Goal: Share content: Share content

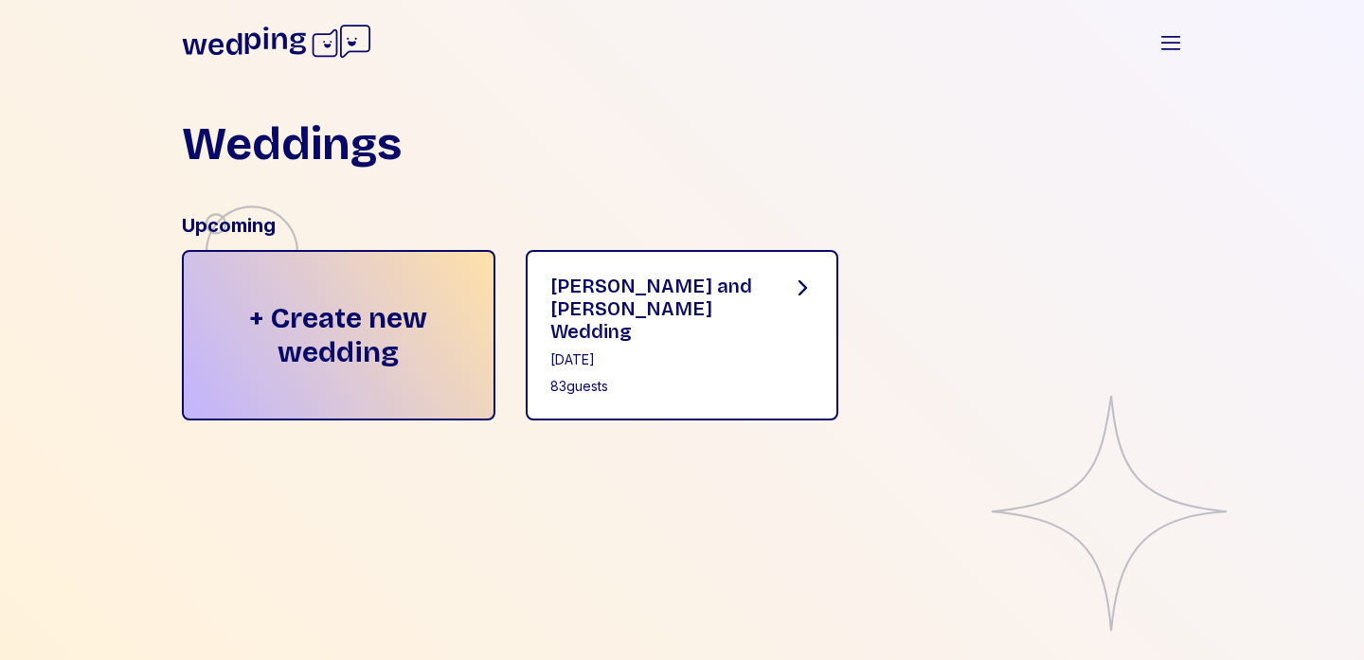
click at [620, 377] on div "83 guests" at bounding box center [655, 386] width 211 height 19
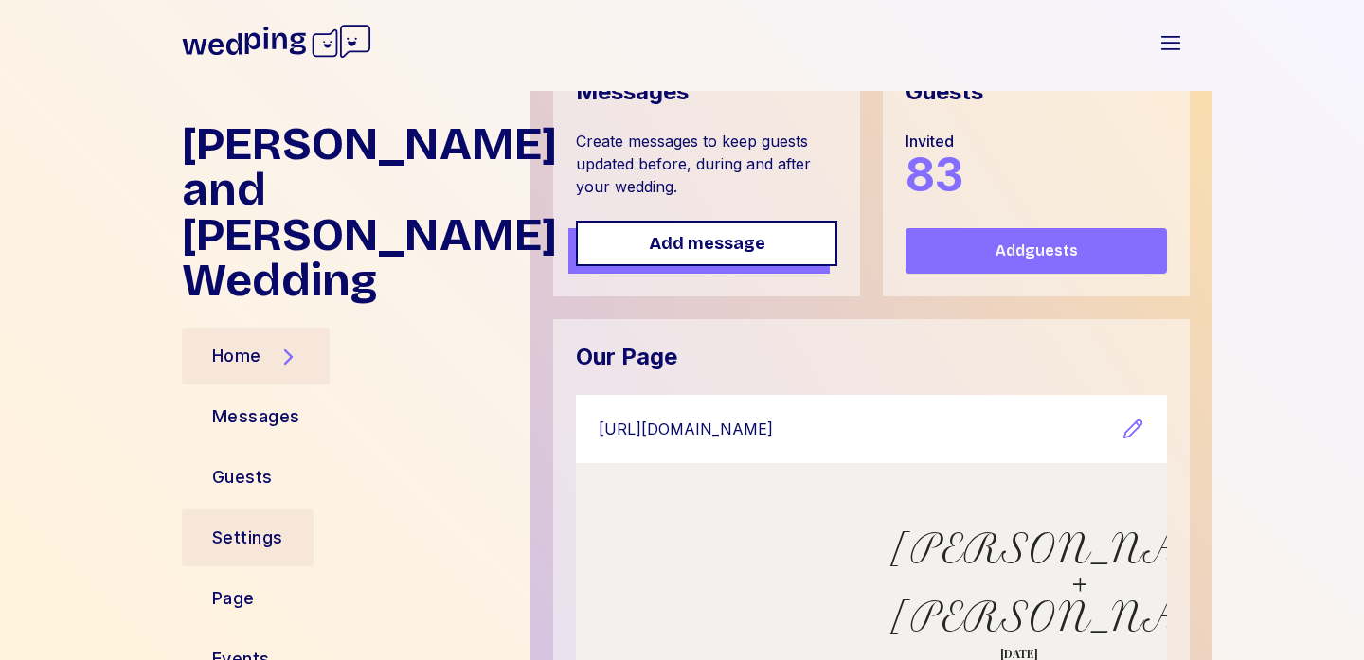
scroll to position [258, 0]
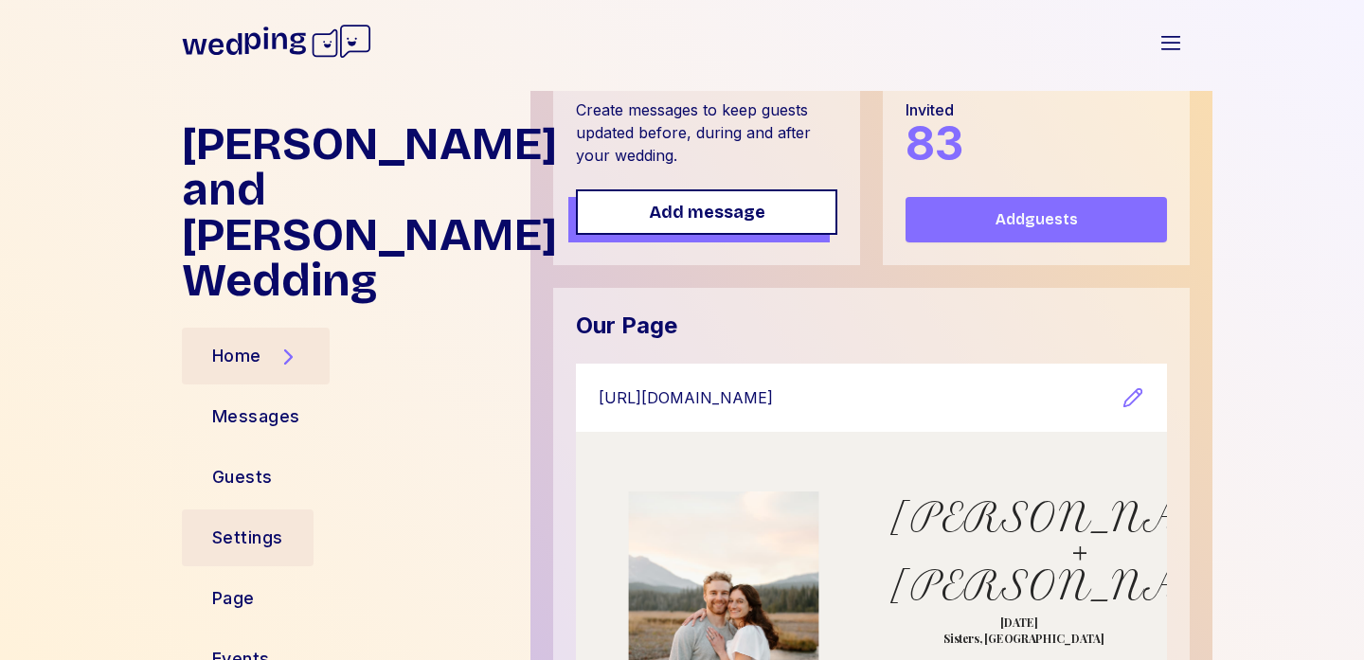
click at [259, 525] on div "Settings" at bounding box center [247, 538] width 71 height 27
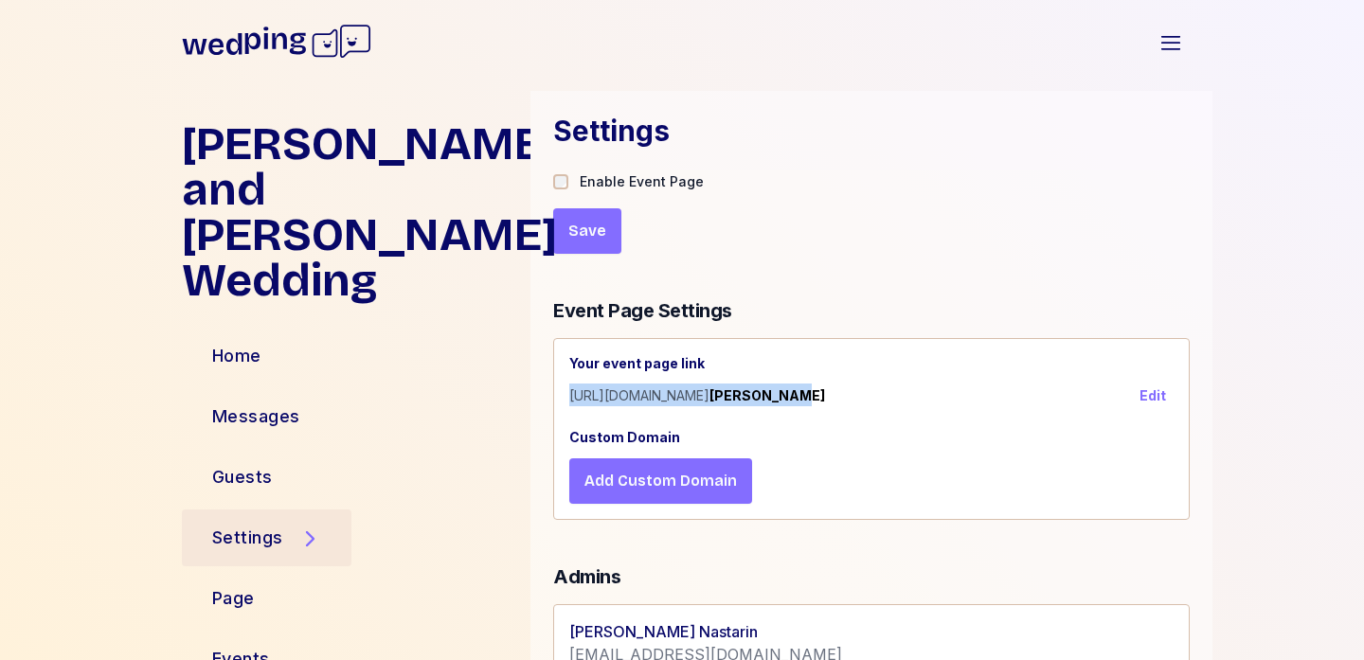
drag, startPoint x: 795, startPoint y: 395, endPoint x: 562, endPoint y: 391, distance: 233.1
click at [562, 391] on div "Your event page link [URL][DOMAIN_NAME] [PERSON_NAME] Edit Custom Domain Add Cu…" at bounding box center [871, 429] width 635 height 180
copy div "[URL][DOMAIN_NAME] [PERSON_NAME]"
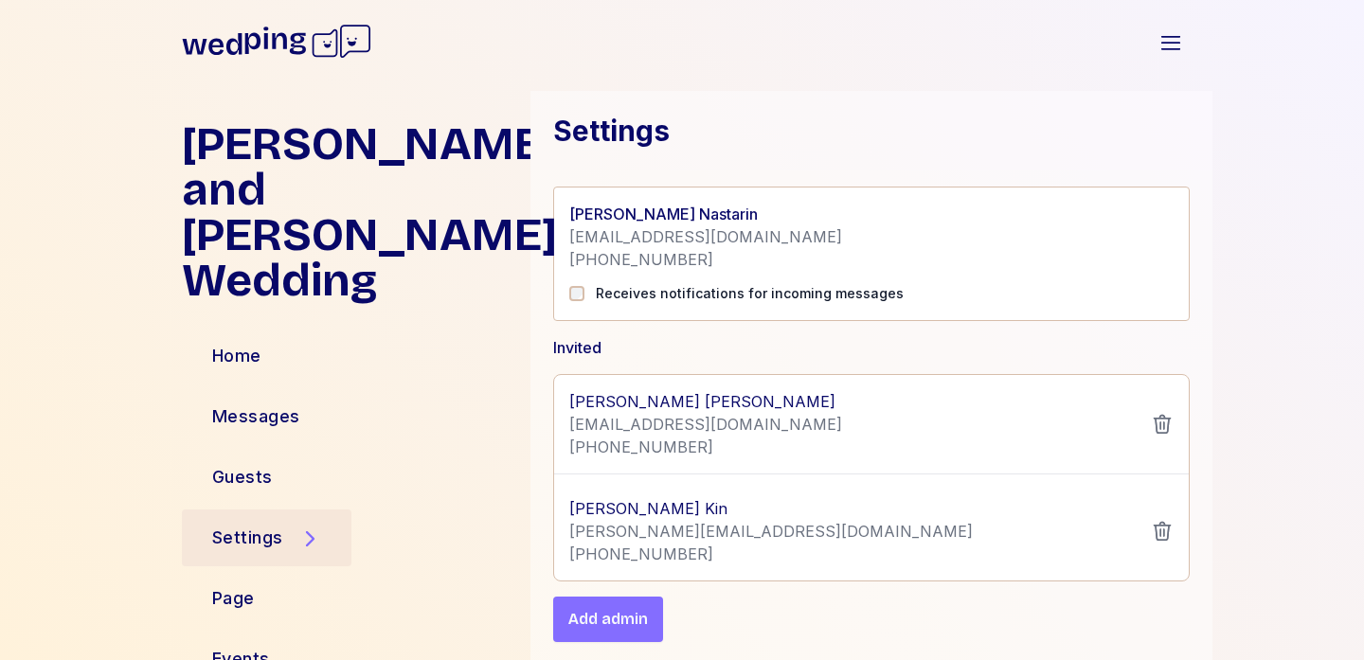
scroll to position [703, 0]
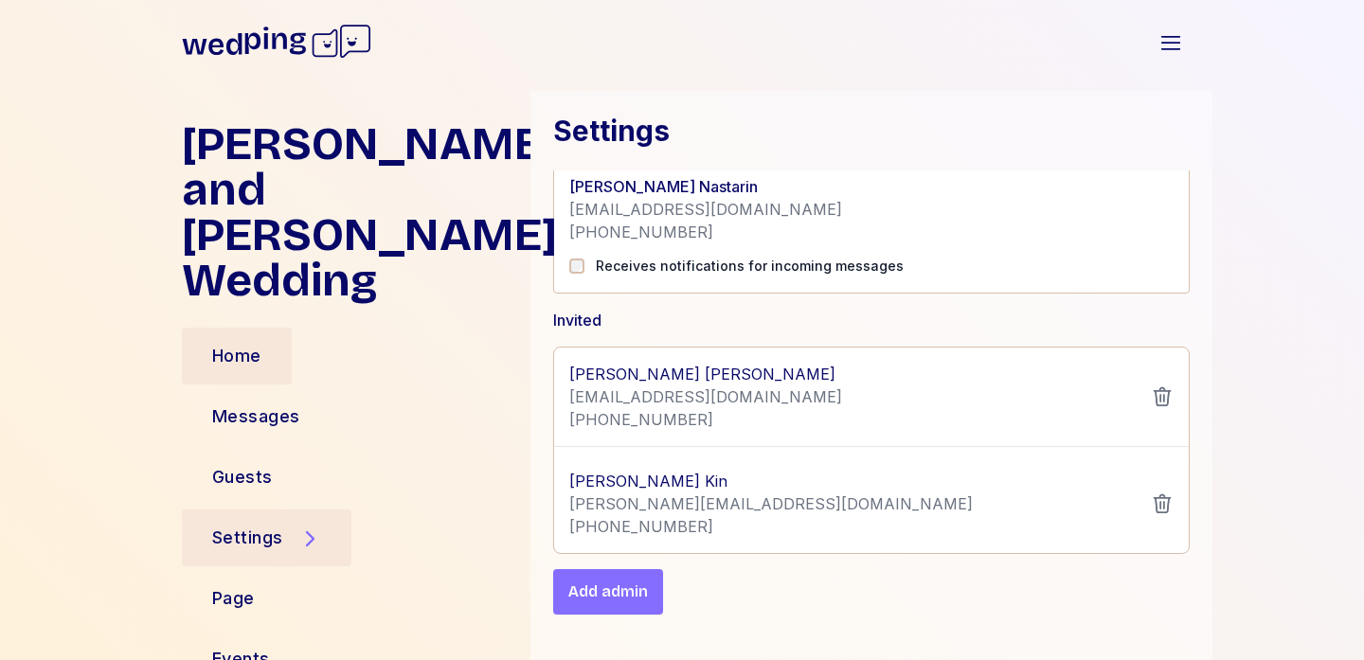
click at [246, 343] on div "Home" at bounding box center [236, 356] width 49 height 27
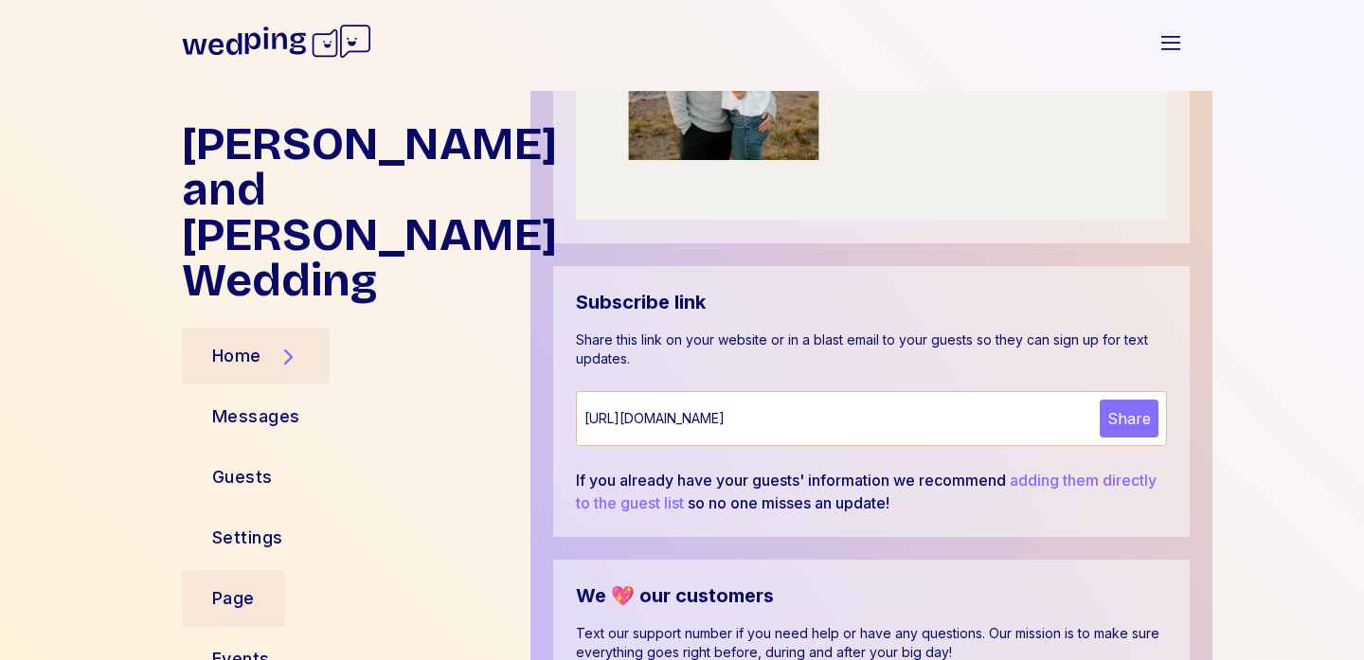
scroll to position [981, 0]
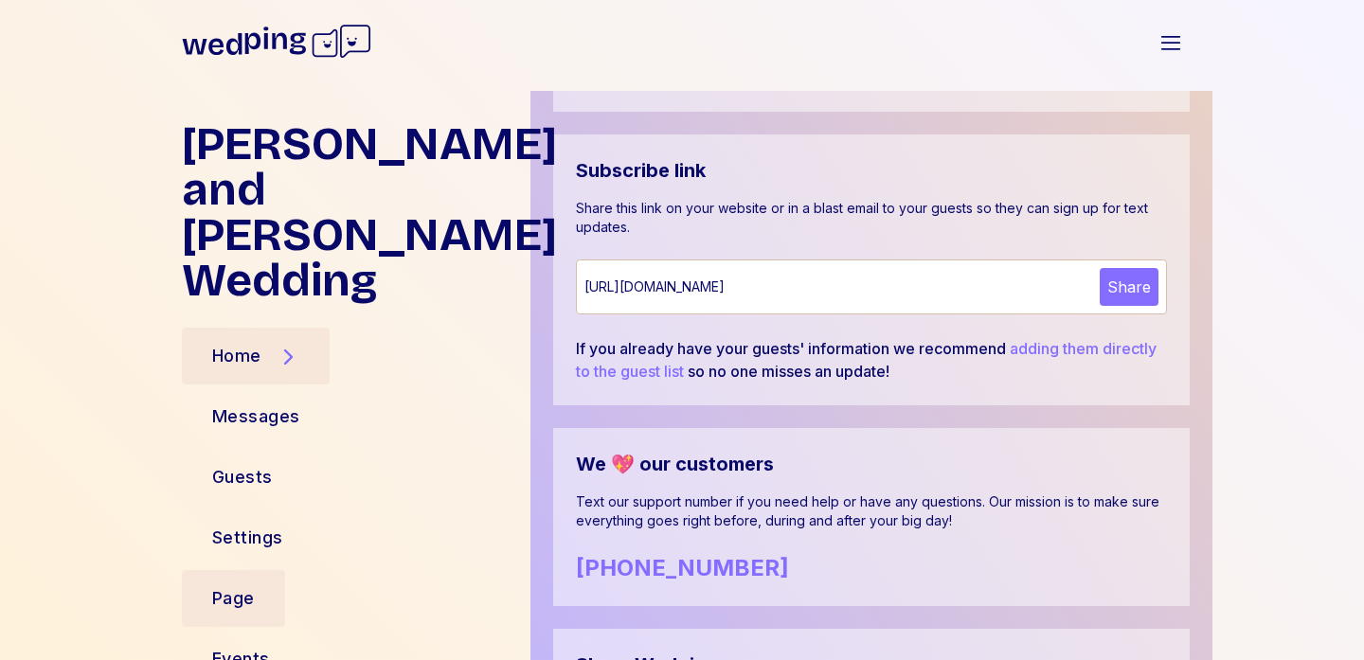
click at [234, 585] on div "Page" at bounding box center [233, 598] width 43 height 27
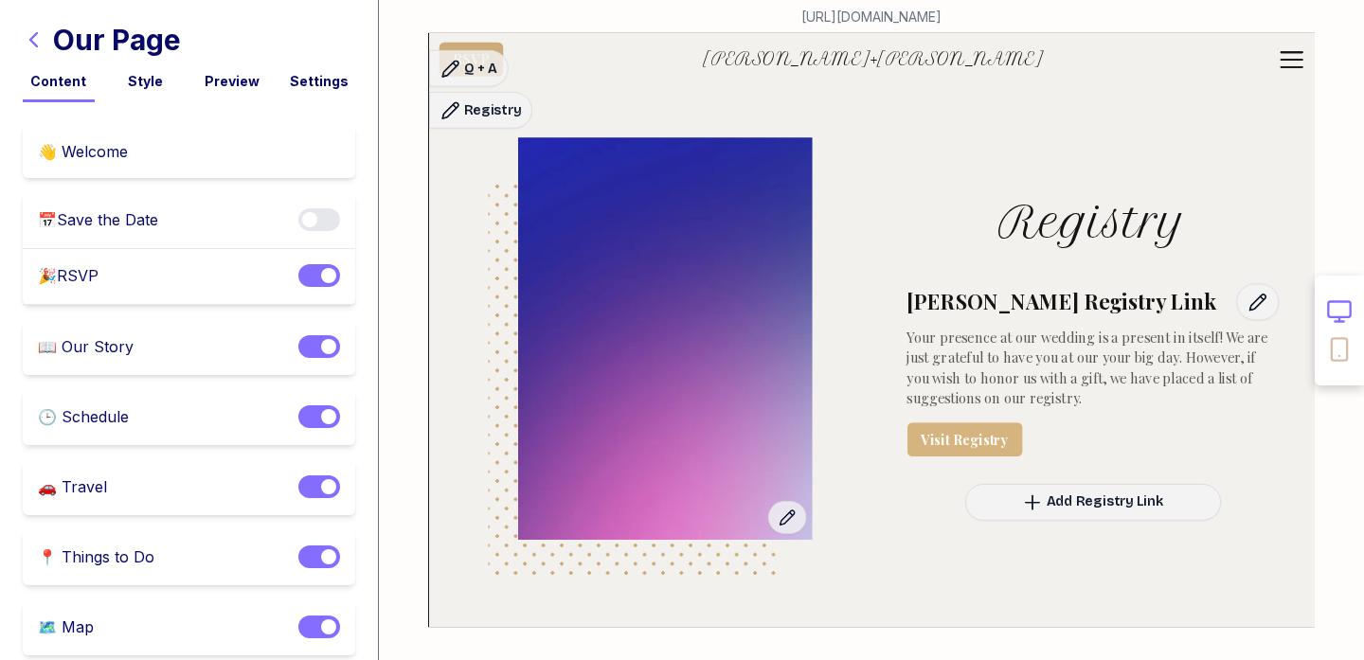
scroll to position [9608, 0]
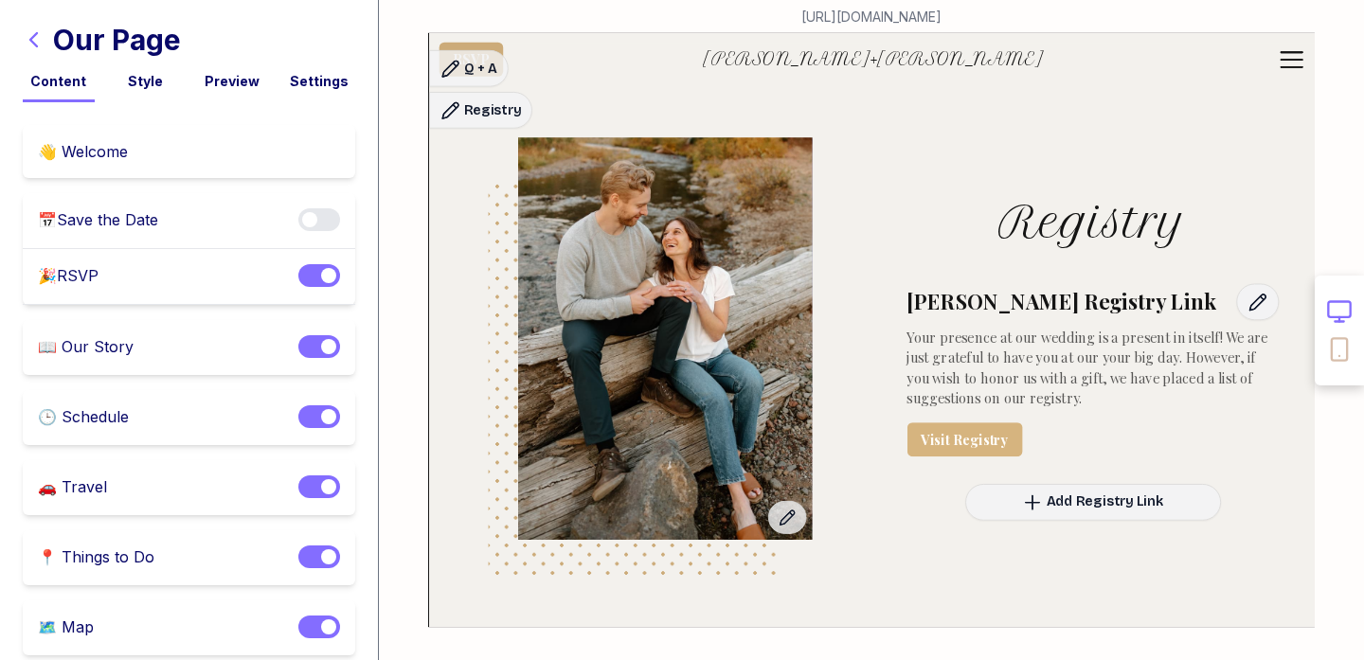
click at [973, 423] on link "Visit Registry" at bounding box center [965, 440] width 116 height 34
